Goal: Information Seeking & Learning: Learn about a topic

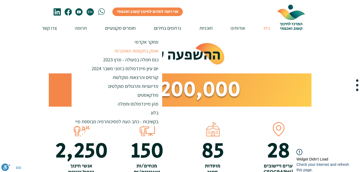
scroll to position [541, 0]
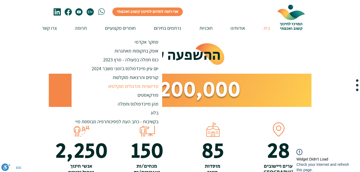
click at [134, 87] on p "מדיטציות ותרגולים מוקלטים" at bounding box center [133, 86] width 55 height 9
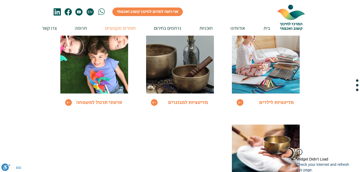
scroll to position [93, 0]
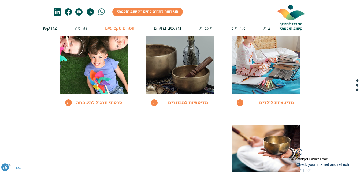
click at [198, 86] on img at bounding box center [180, 53] width 68 height 79
click at [153, 102] on icon "Go to" at bounding box center [154, 103] width 5 height 5
click at [156, 103] on icon "Go to" at bounding box center [154, 103] width 5 height 5
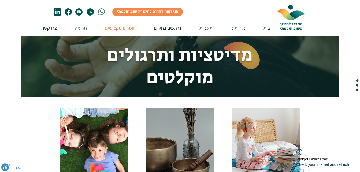
click at [156, 103] on div "Go to מדיטציות למבוגרים" at bounding box center [180, 154] width 78 height 102
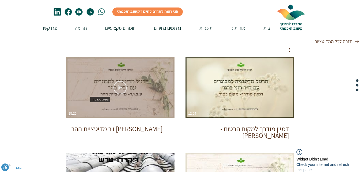
scroll to position [84, 0]
click at [122, 86] on icon "צפייה בסרטון" at bounding box center [119, 87] width 13 height 13
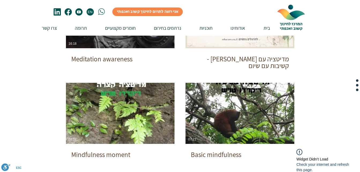
scroll to position [251, 0]
